Goal: Task Accomplishment & Management: Use online tool/utility

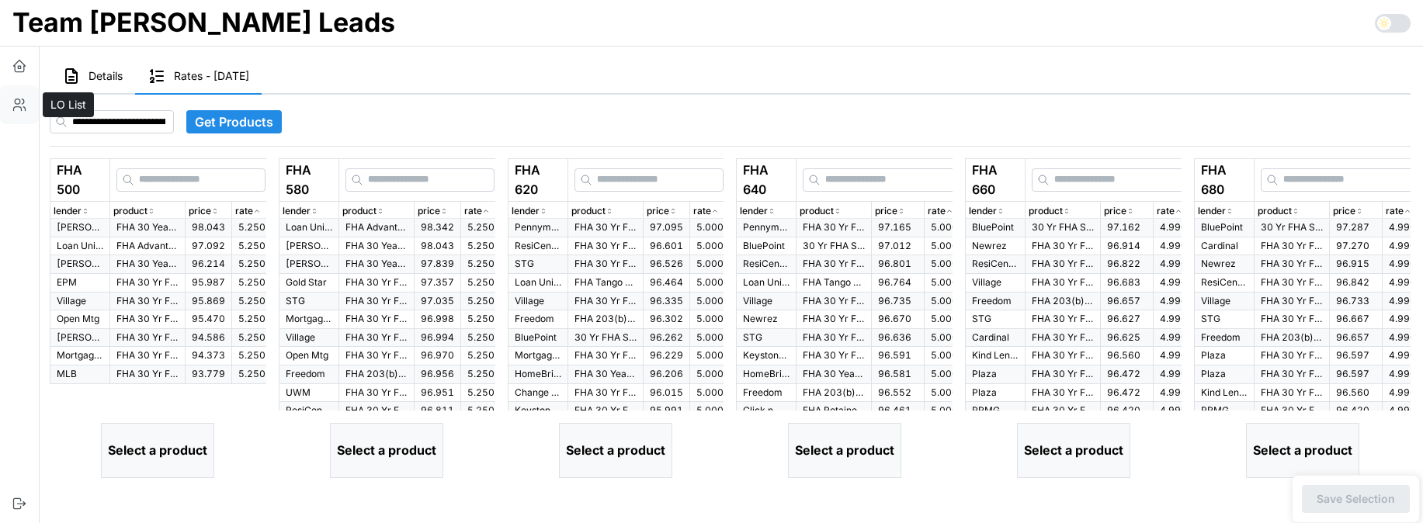
click at [20, 99] on icon "button" at bounding box center [20, 105] width 16 height 16
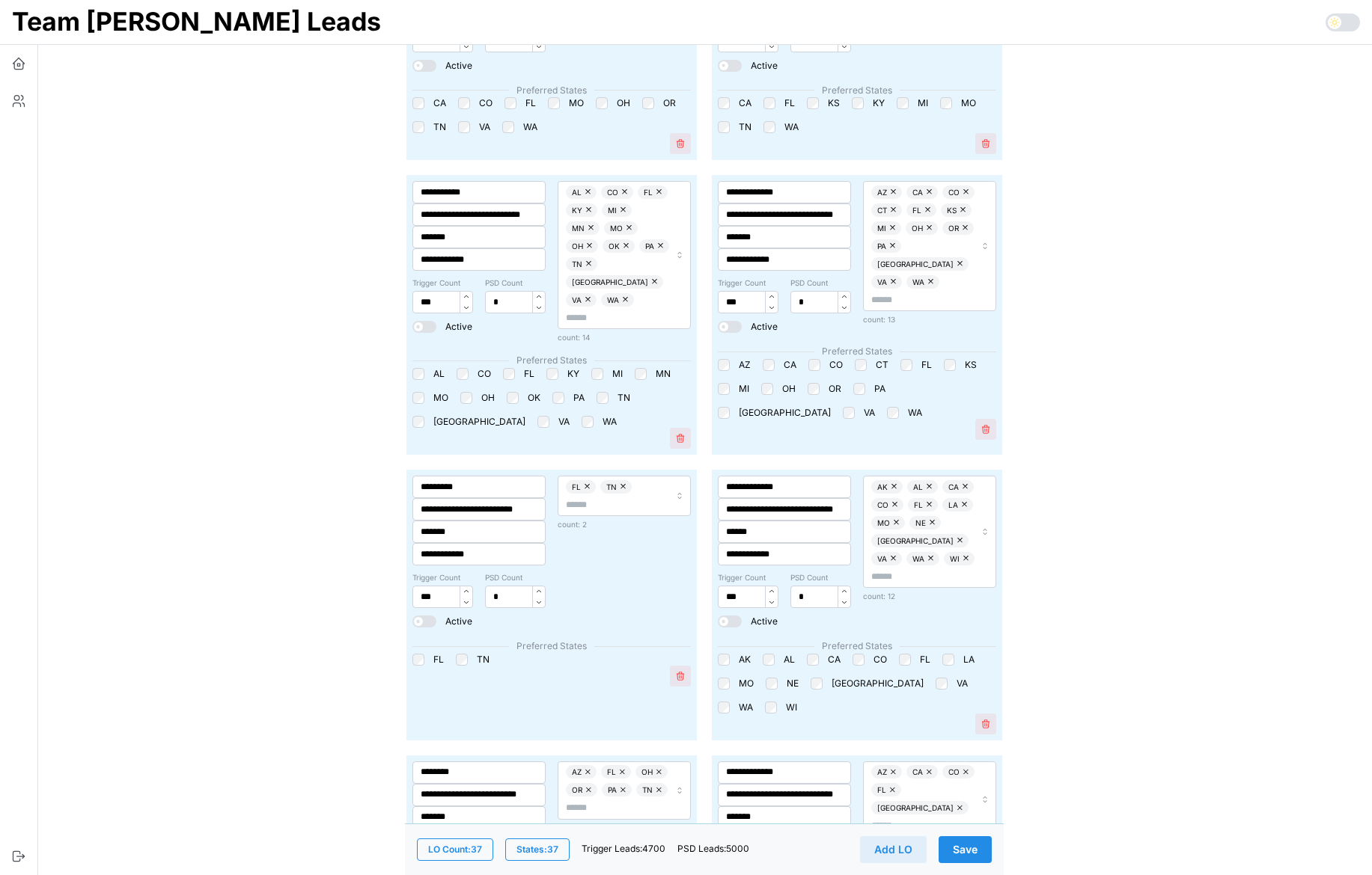
scroll to position [4357, 0]
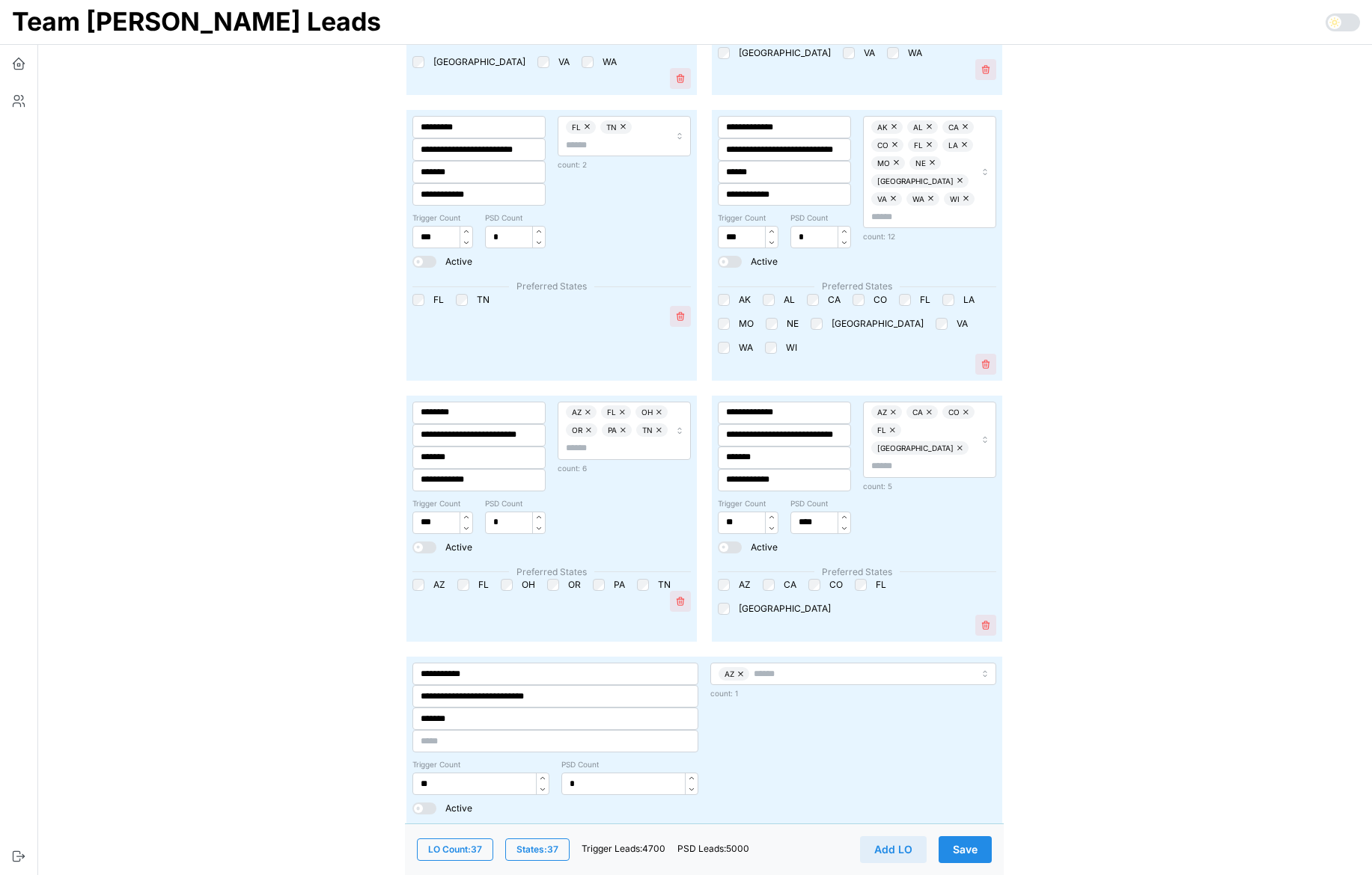
click at [541, 503] on span "States: 37" at bounding box center [537, 850] width 41 height 21
click at [788, 446] on input "*******" at bounding box center [784, 457] width 133 height 22
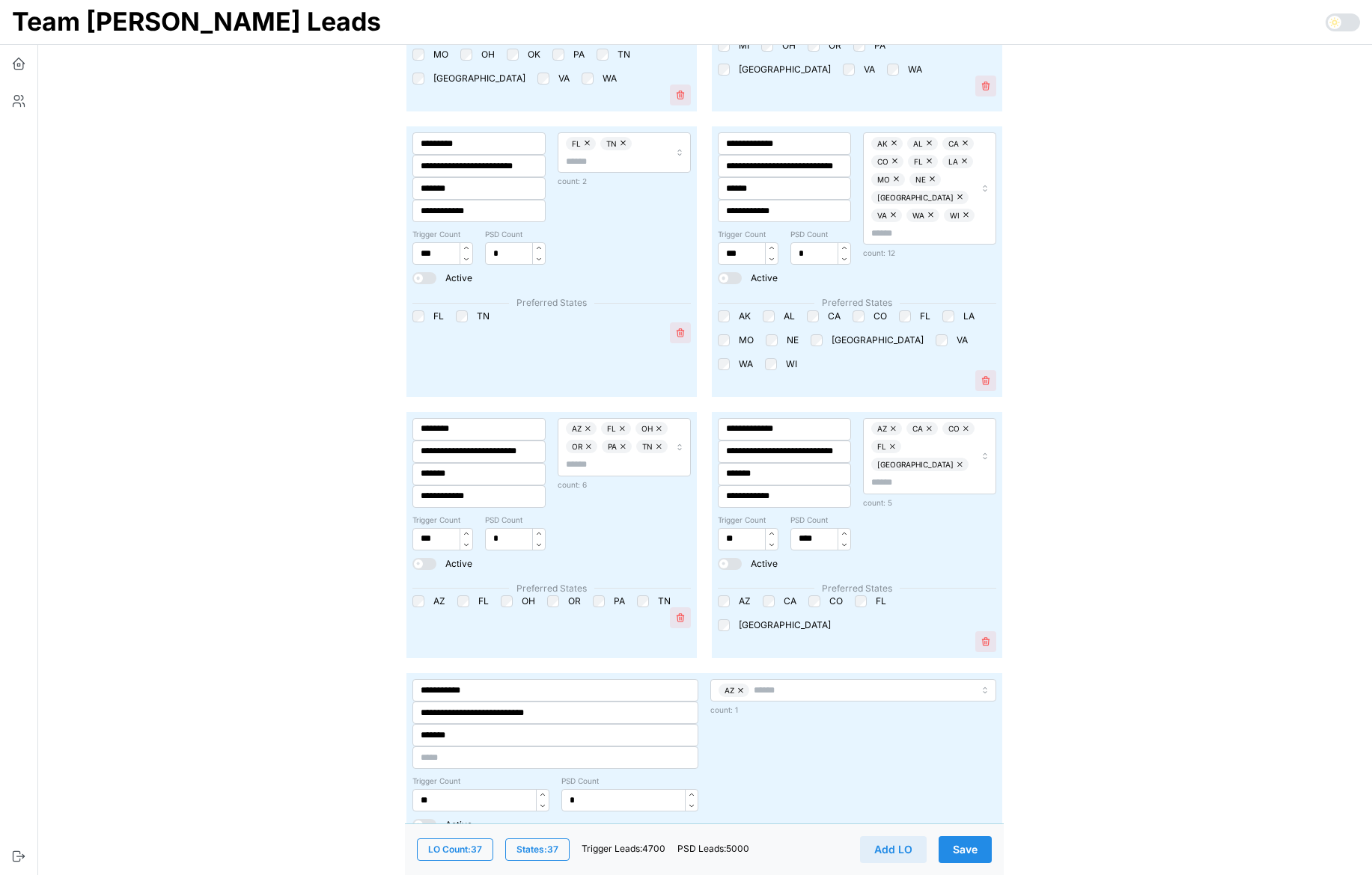
scroll to position [4335, 0]
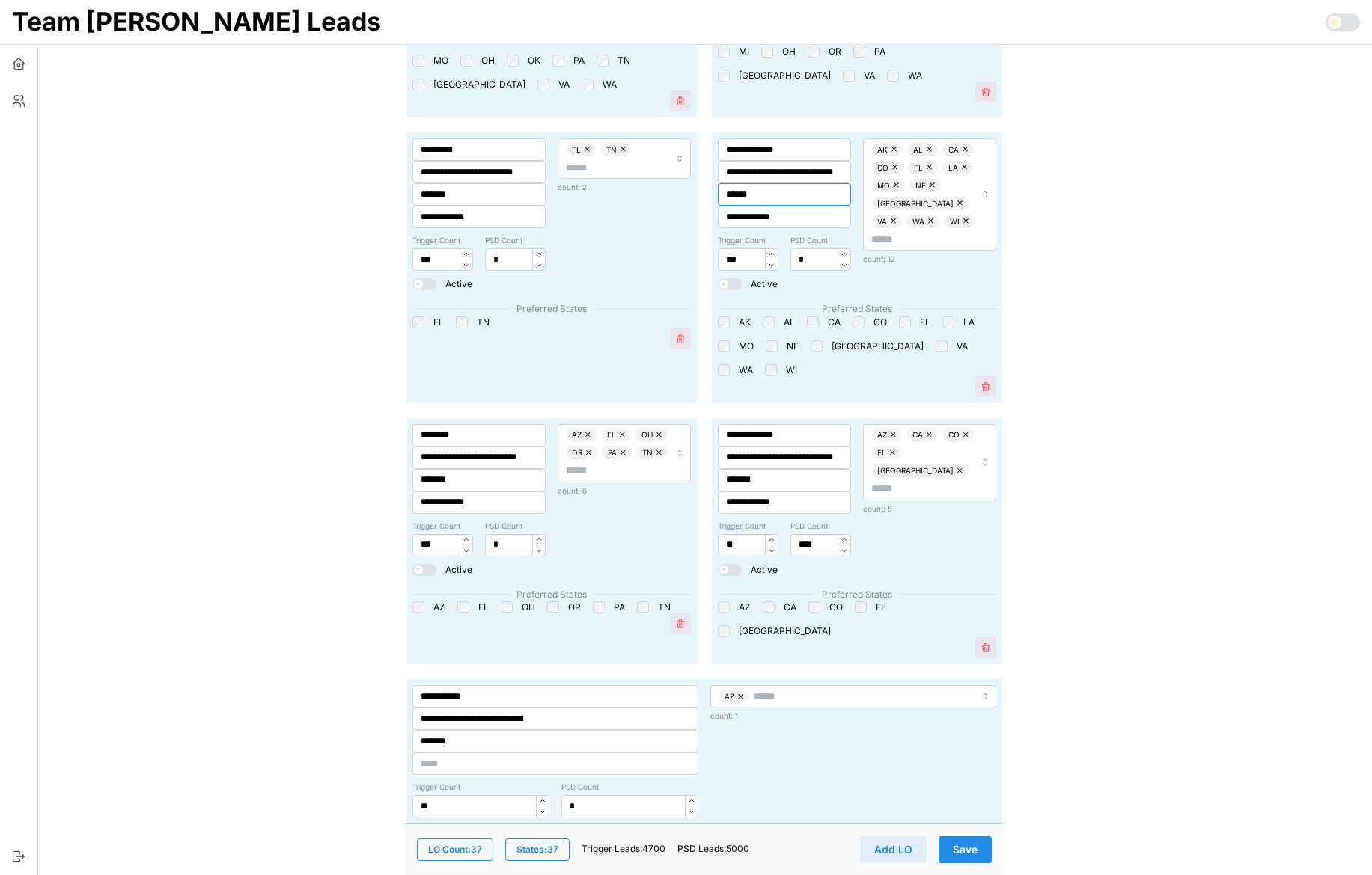
drag, startPoint x: 774, startPoint y: 166, endPoint x: 731, endPoint y: 142, distance: 49.2
click at [731, 142] on div "**********" at bounding box center [784, 214] width 146 height 164
drag, startPoint x: 484, startPoint y: 429, endPoint x: 346, endPoint y: 413, distance: 138.9
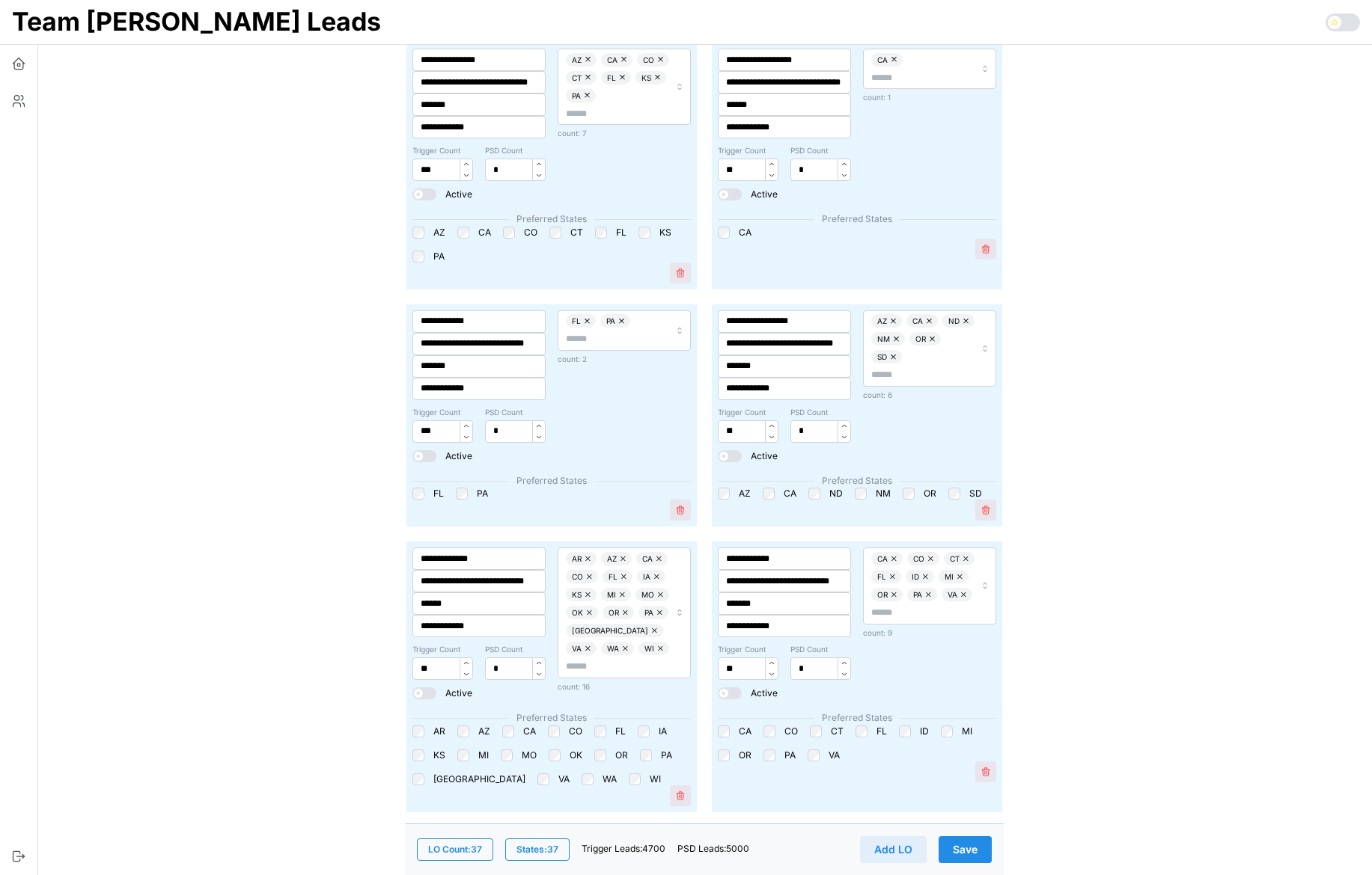
scroll to position [0, 0]
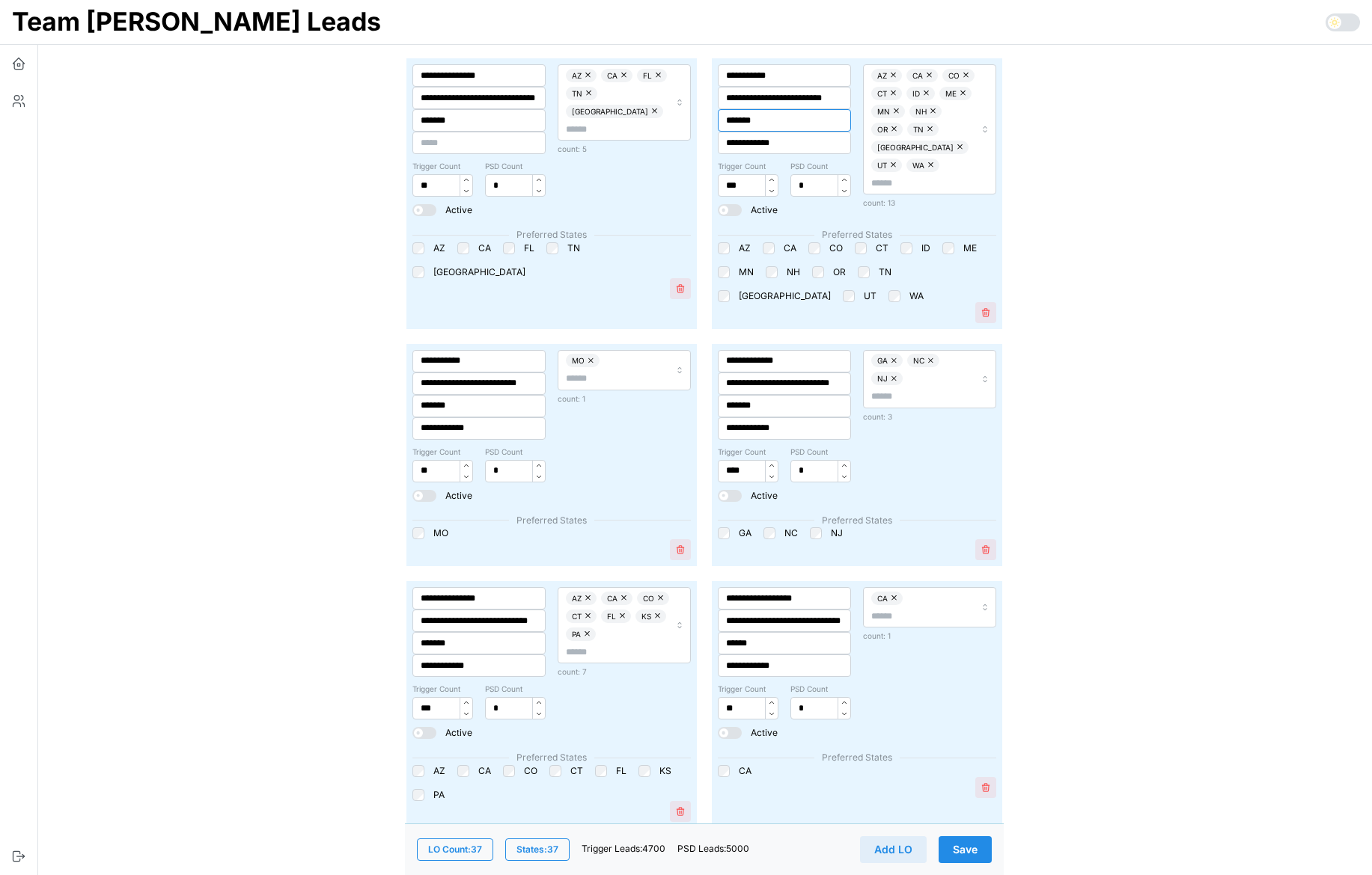
drag, startPoint x: 772, startPoint y: 123, endPoint x: 626, endPoint y: 120, distance: 146.0
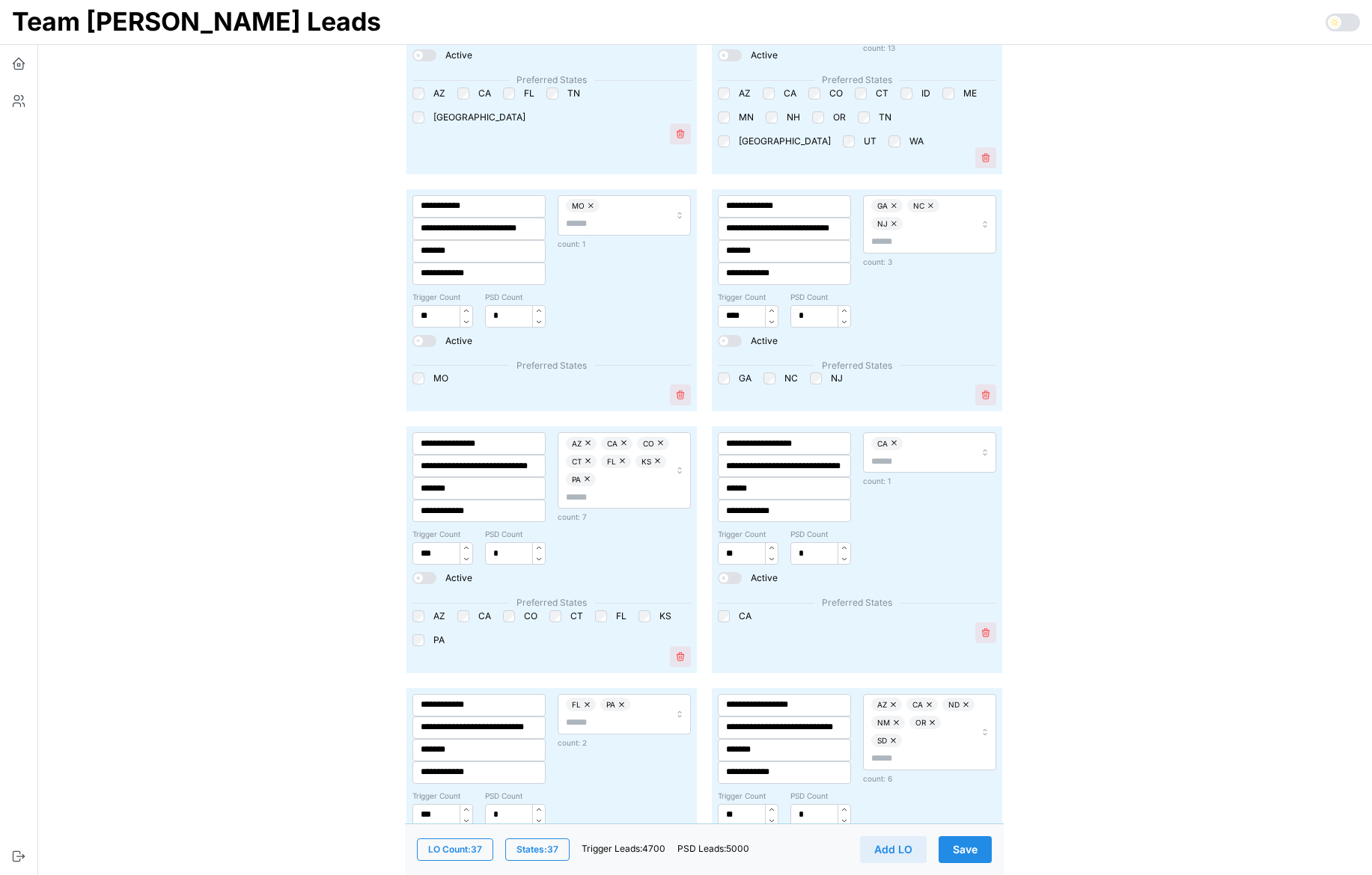
scroll to position [166, 0]
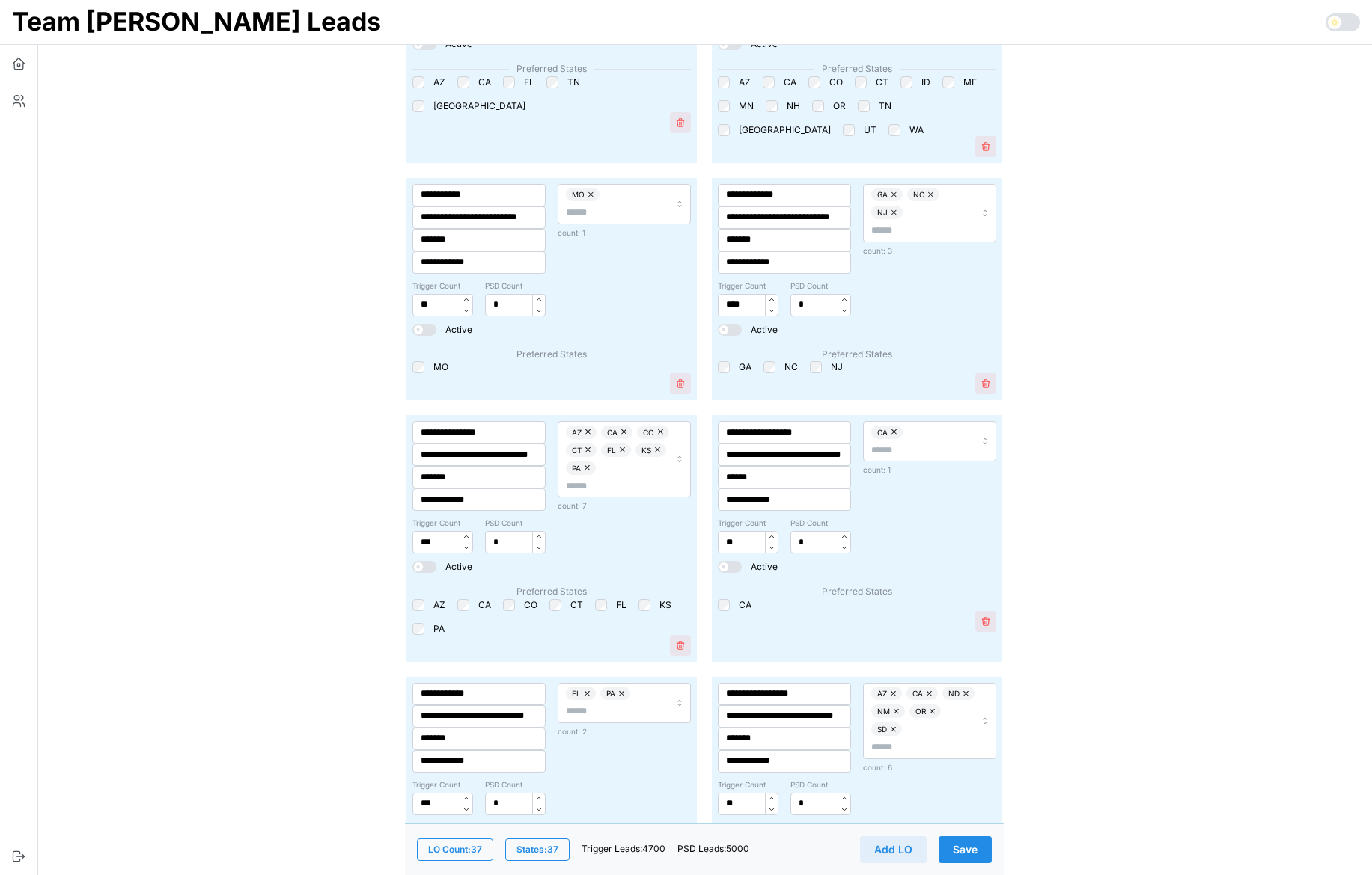
click at [548, 503] on span "States: 37" at bounding box center [537, 850] width 41 height 21
